Goal: Navigation & Orientation: Find specific page/section

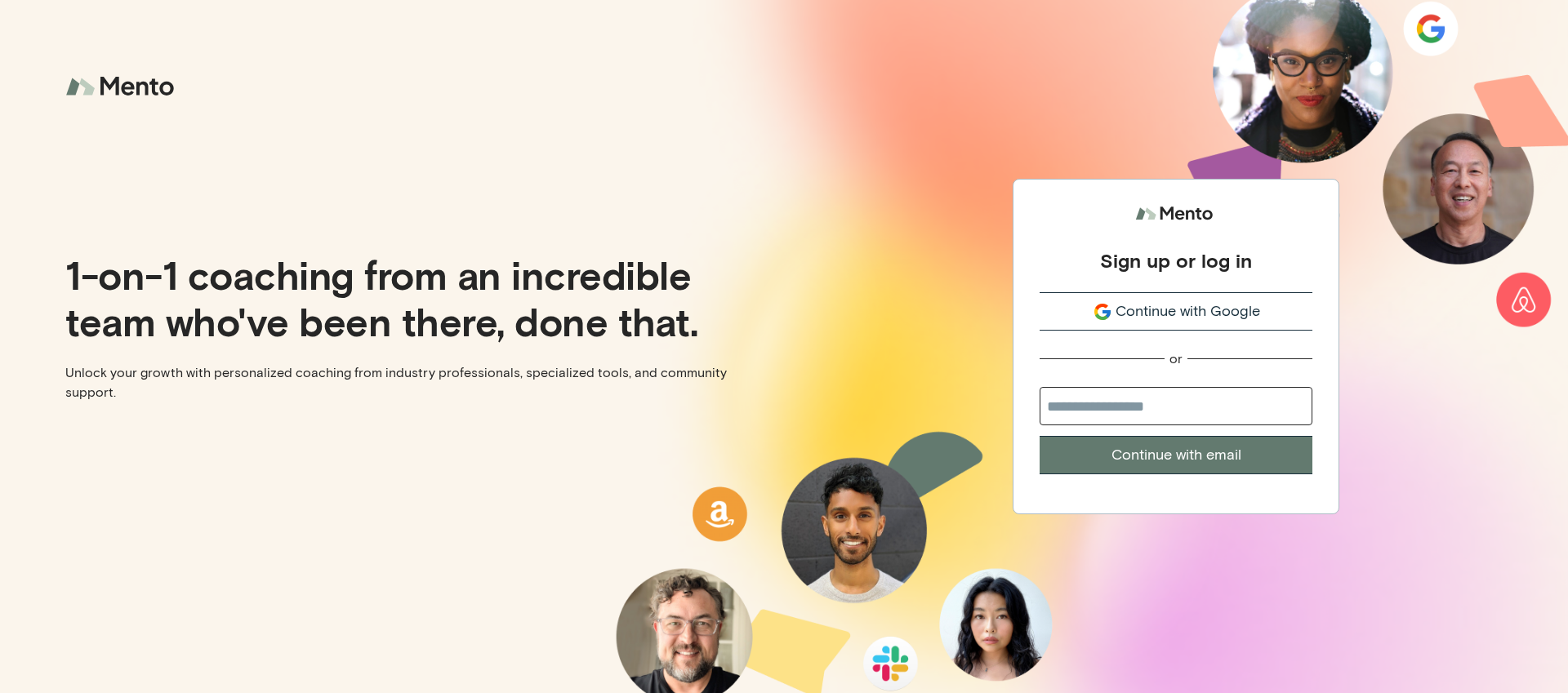
click at [1175, 304] on span "Continue with Google" at bounding box center [1188, 310] width 145 height 22
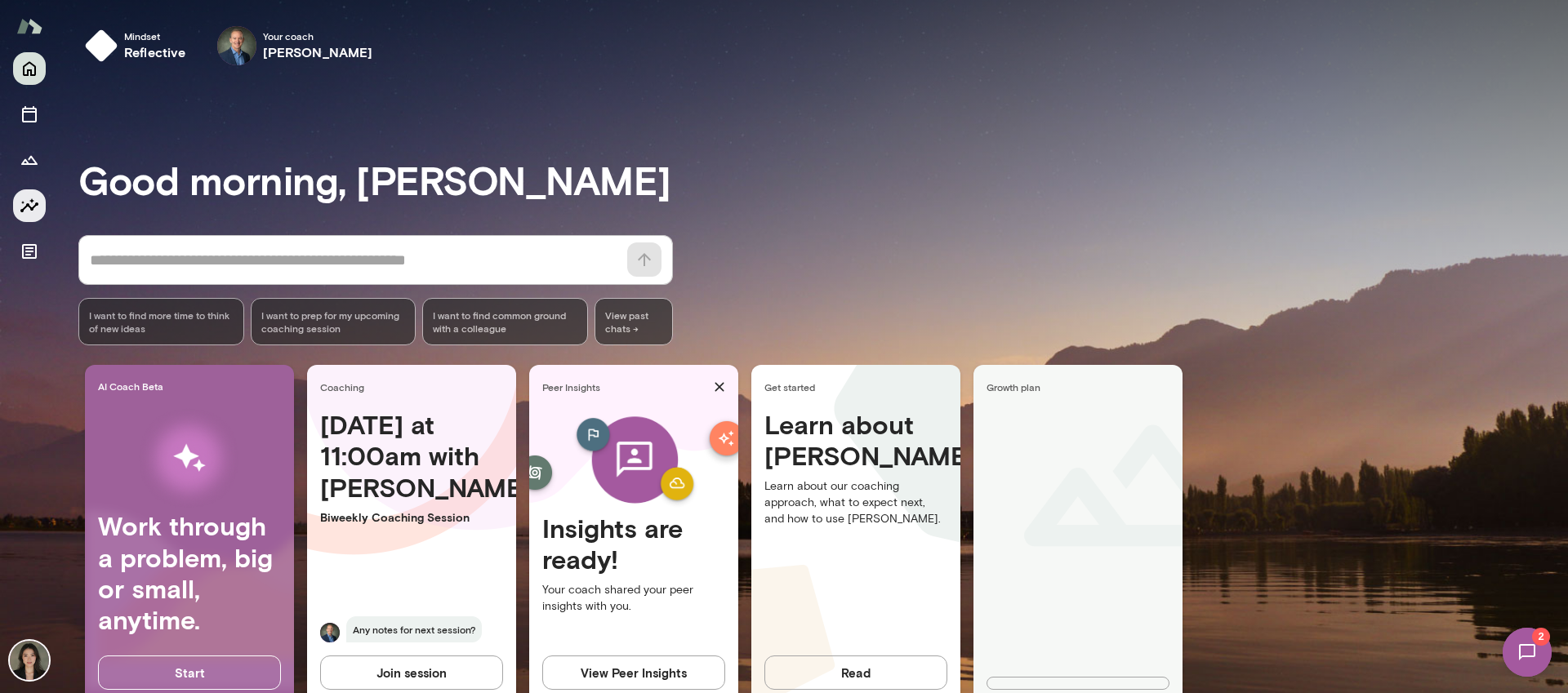
click at [15, 214] on button "Insights" at bounding box center [29, 205] width 33 height 33
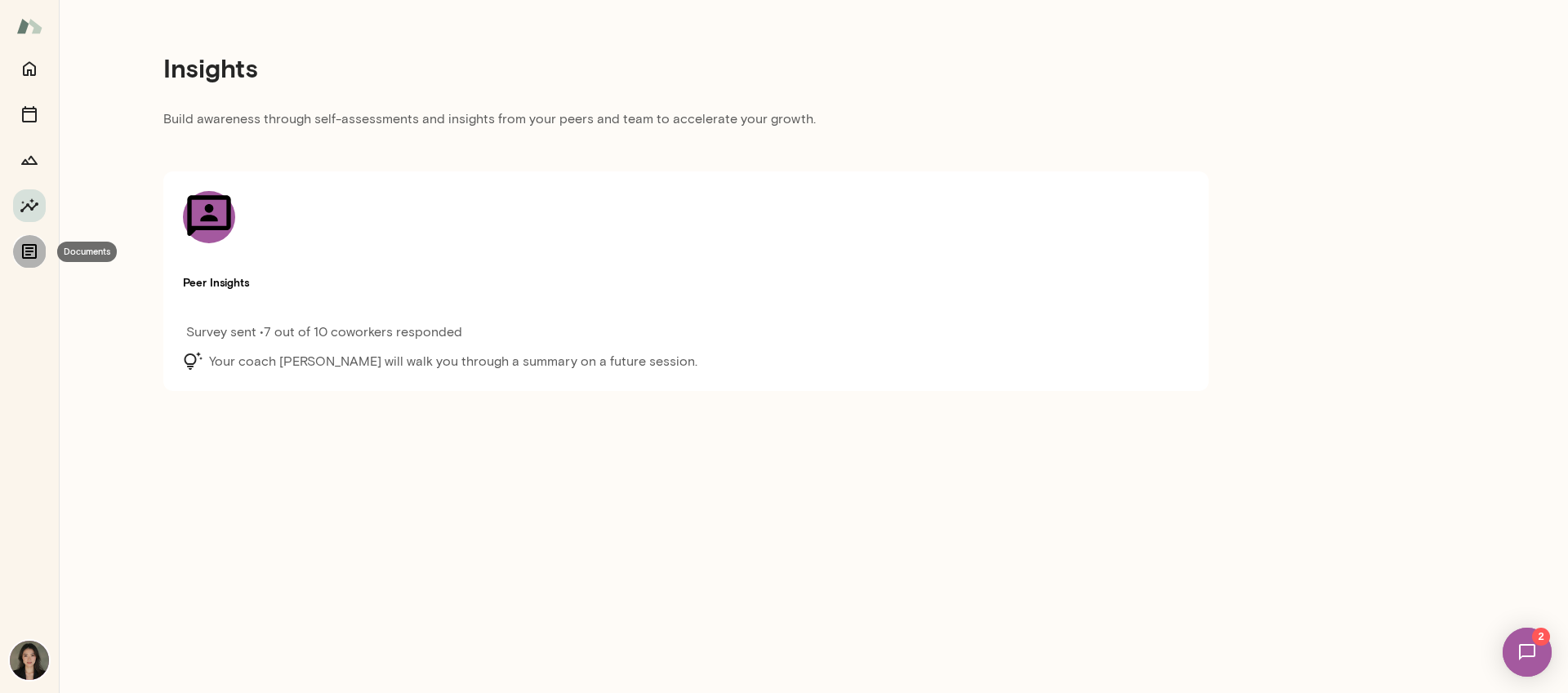
click at [36, 255] on icon "Documents" at bounding box center [29, 251] width 15 height 15
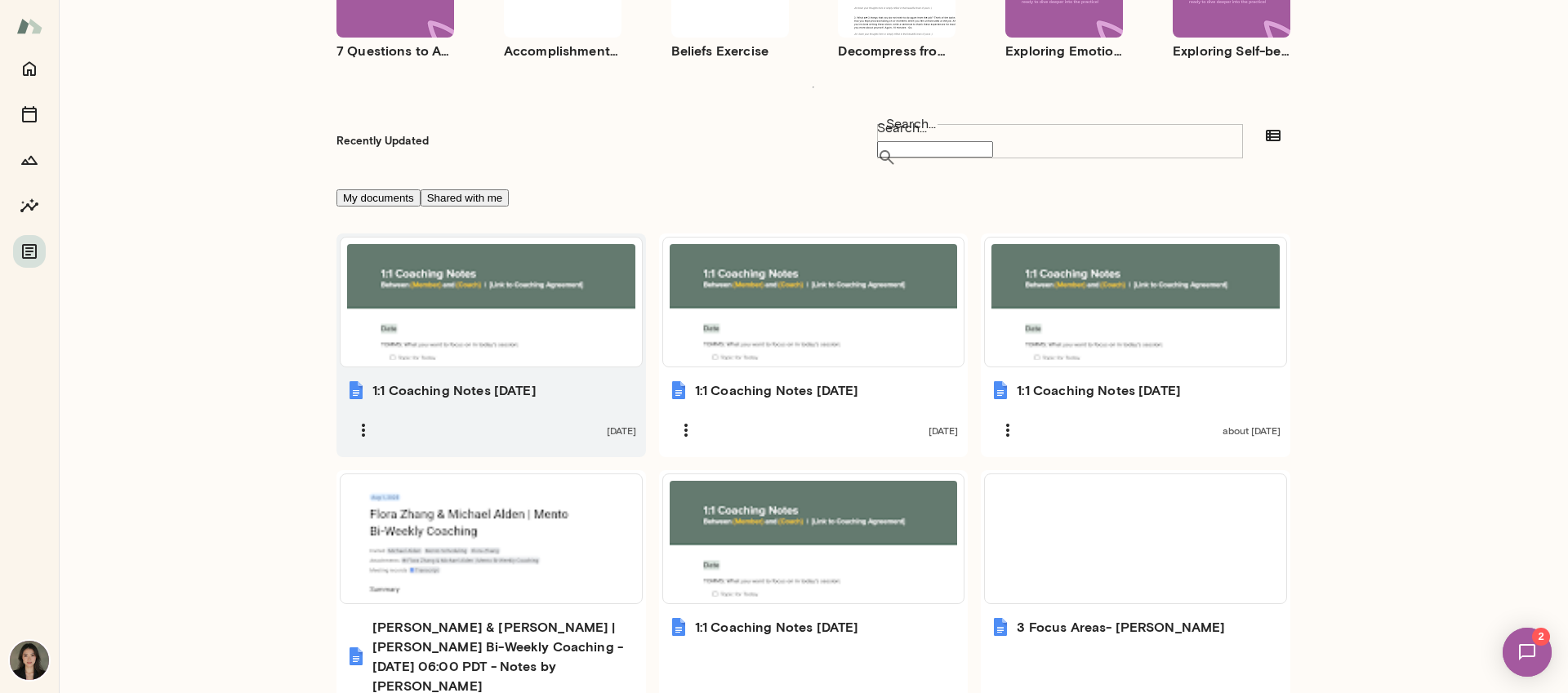
scroll to position [288, 0]
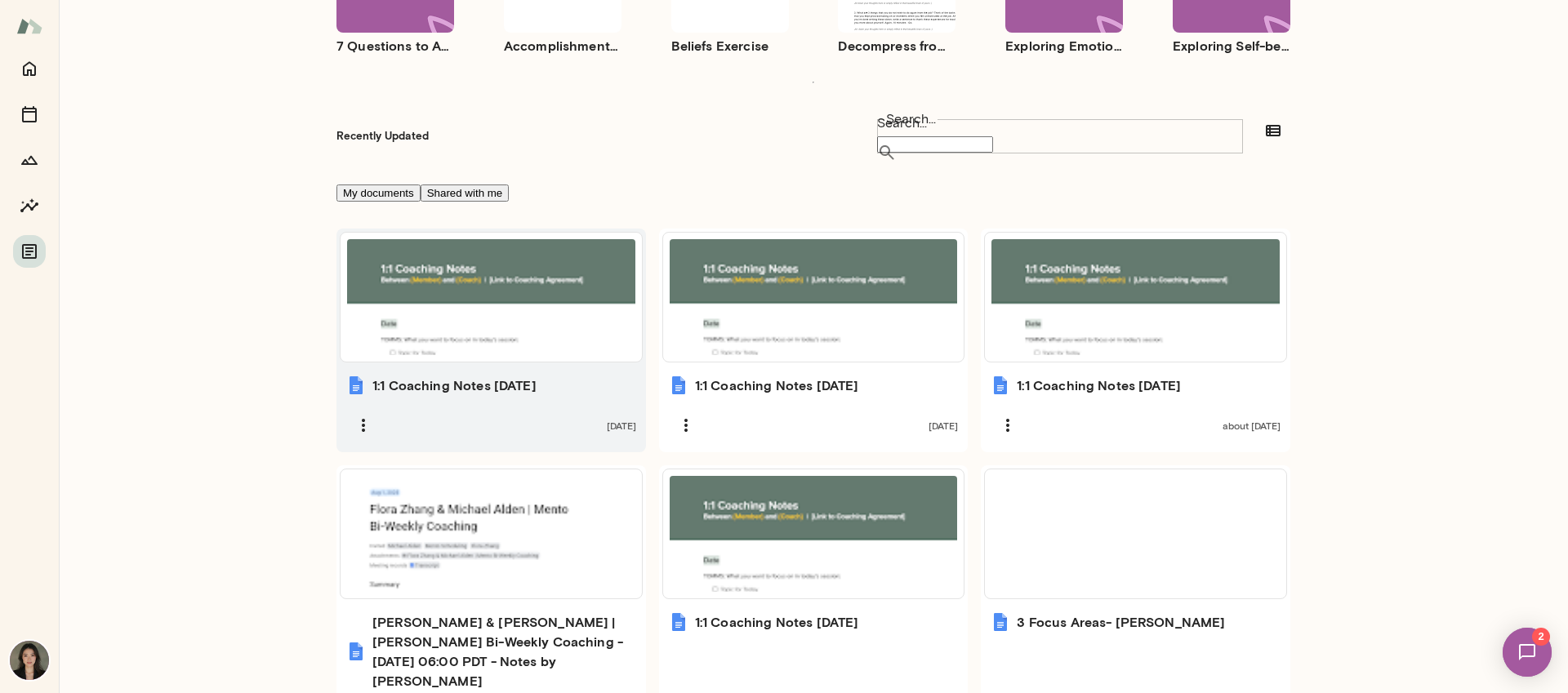
click at [514, 324] on div at bounding box center [491, 297] width 288 height 116
